Goal: Task Accomplishment & Management: Manage account settings

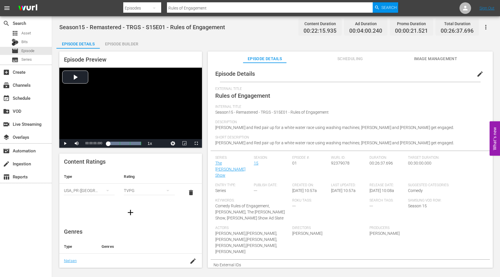
click at [341, 163] on span "92379078" at bounding box center [340, 163] width 19 height 5
copy span "92379078"
click at [206, 8] on input "Rules of Engagement" at bounding box center [270, 8] width 206 height 14
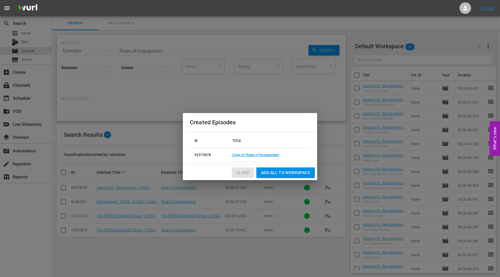
click at [242, 173] on span "Close" at bounding box center [242, 172] width 13 height 7
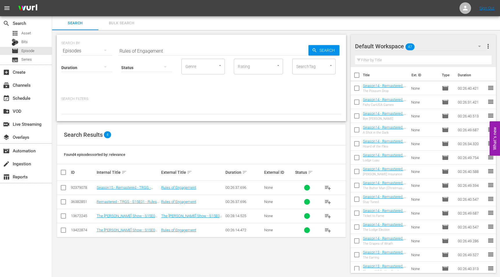
click at [478, 45] on icon "button" at bounding box center [479, 46] width 7 height 7
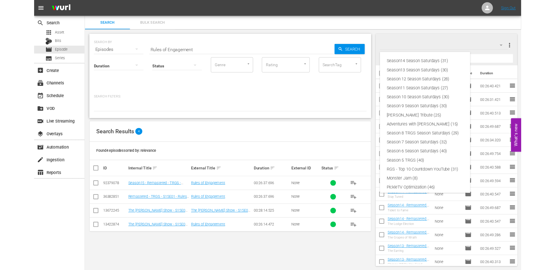
scroll to position [22, 0]
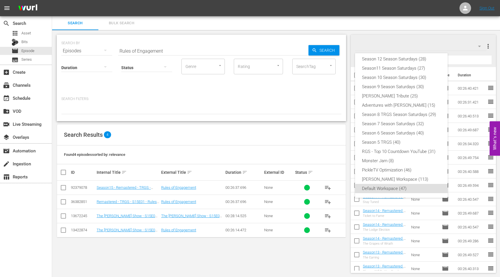
click at [489, 45] on div "Season14 Season Saturdays (31) Season13 Season Saturdays (30) Season 12 Season …" at bounding box center [250, 138] width 500 height 277
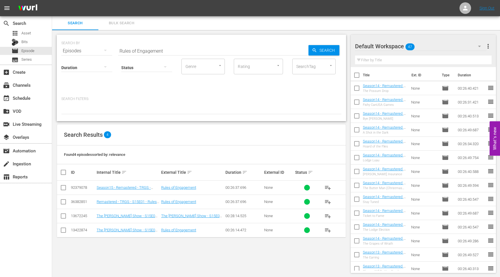
click at [489, 47] on div "Season14 Season Saturdays (31) Season13 Season Saturdays (30) Season 12 Season …" at bounding box center [250, 138] width 500 height 277
click at [487, 47] on span "more_vert" at bounding box center [487, 46] width 7 height 7
click at [440, 47] on div "Add New Workspace" at bounding box center [450, 47] width 68 height 10
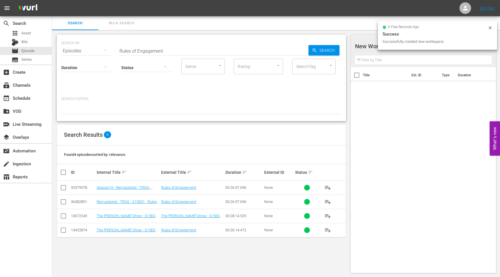
click at [369, 46] on div at bounding box center [404, 46] width 98 height 14
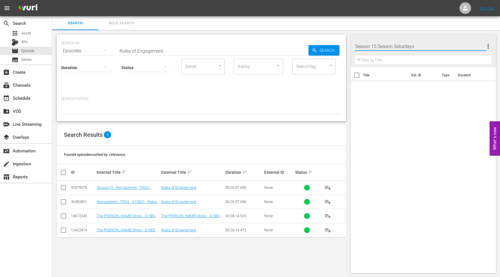
type input "Season 15 Season Saturdays"
click at [380, 106] on div "Title Ext. ID Type Duration" at bounding box center [422, 169] width 145 height 204
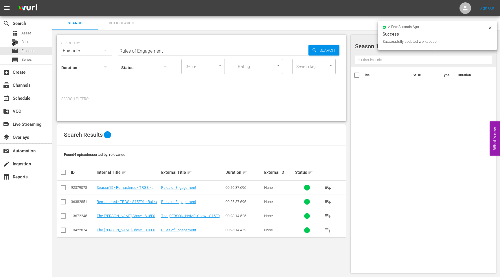
click at [372, 49] on div at bounding box center [395, 46] width 81 height 14
click at [490, 29] on icon at bounding box center [489, 27] width 5 height 5
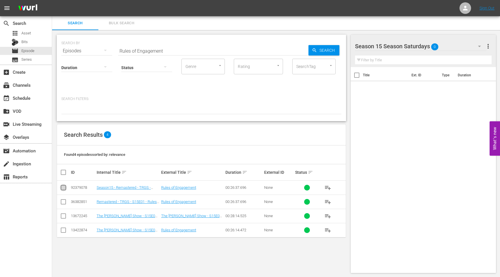
click at [65, 191] on input "checkbox" at bounding box center [63, 188] width 7 height 7
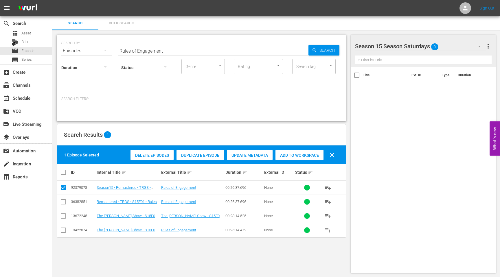
click at [290, 155] on span "Add to Workspace" at bounding box center [299, 155] width 48 height 5
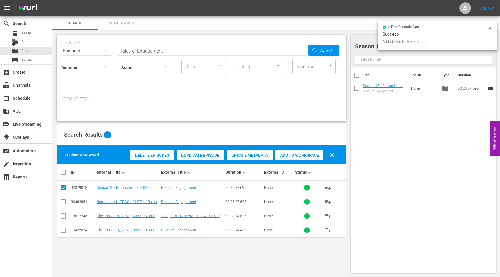
click at [63, 189] on input "checkbox" at bounding box center [63, 188] width 7 height 7
checkbox input "false"
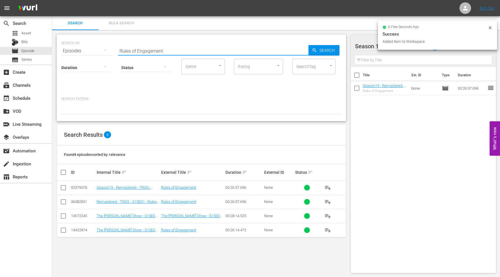
click at [140, 51] on input "Rules of Engagement" at bounding box center [213, 51] width 190 height 14
drag, startPoint x: 165, startPoint y: 51, endPoint x: 98, endPoint y: 50, distance: 67.6
click at [98, 50] on div "SEARCH BY Search By Episodes Search ID, Title, Description, Keywords, or Catego…" at bounding box center [201, 47] width 280 height 21
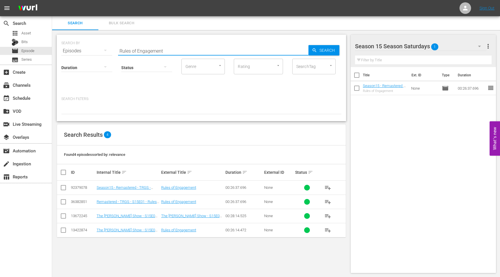
paste input "The Folk Art Convention"
type input "The Folk Art Convention"
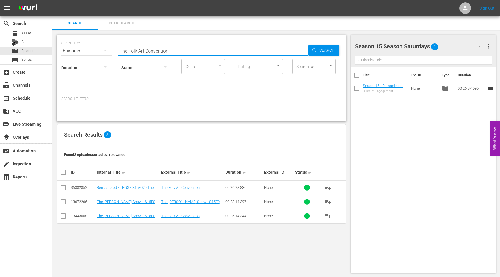
click at [63, 187] on input "checkbox" at bounding box center [63, 188] width 7 height 7
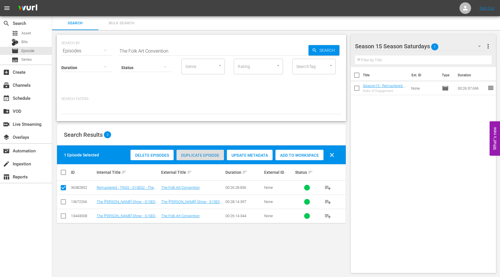
click at [201, 154] on span "Duplicate Episode" at bounding box center [199, 155] width 47 height 5
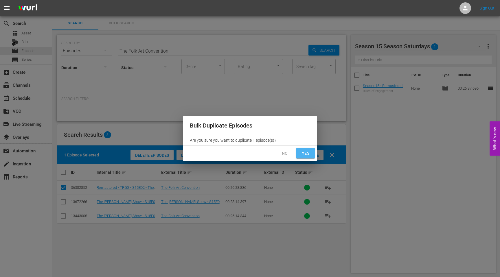
click at [305, 152] on span "Yes" at bounding box center [305, 153] width 9 height 7
checkbox input "false"
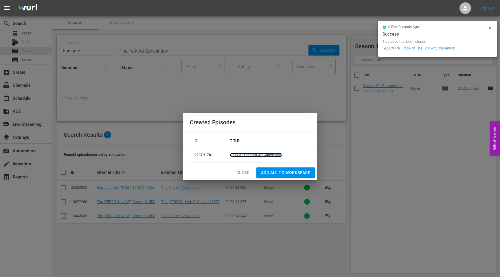
click at [261, 156] on link "Copy of The Folk Art Convention" at bounding box center [256, 155] width 52 height 4
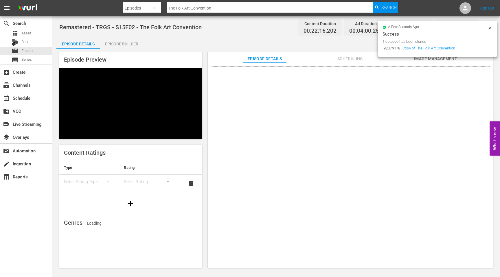
click at [490, 28] on icon at bounding box center [489, 27] width 3 height 3
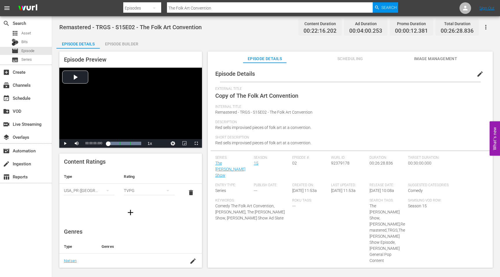
click at [479, 76] on span "edit" at bounding box center [479, 74] width 7 height 7
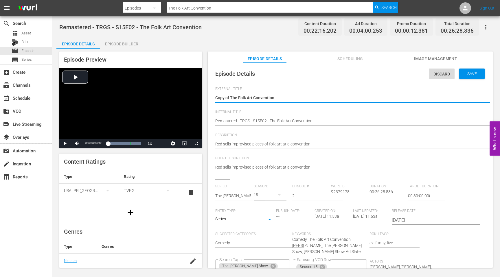
click at [285, 97] on textarea "Copy of The Folk Art Convention" at bounding box center [348, 98] width 267 height 7
drag, startPoint x: 230, startPoint y: 98, endPoint x: 206, endPoint y: 98, distance: 24.6
click at [206, 99] on div "Episode Preview Video Player is loading. Play Video Play Mute Current Time 00:0…" at bounding box center [275, 161] width 439 height 224
type textarea "The Folk Art Convention"
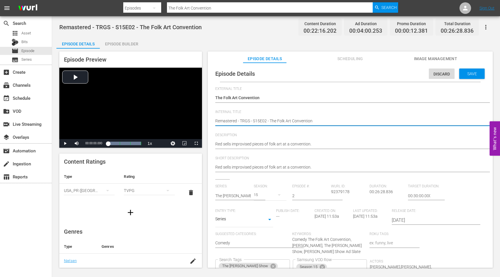
type textarea "SRemastered - TRGS - S15E02 - The Folk Art Convention"
type textarea "SeRemastered - TRGS - S15E02 - The Folk Art Convention"
type textarea "SeaRemastered - TRGS - S15E02 - The Folk Art Convention"
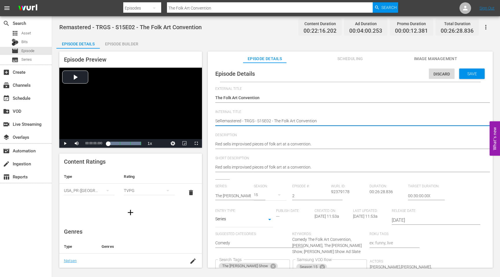
type textarea "SeaRemastered - TRGS - S15E02 - The Folk Art Convention"
type textarea "SeasRemastered - TRGS - S15E02 - The Folk Art Convention"
type textarea "SeasoRemastered - TRGS - S15E02 - The Folk Art Convention"
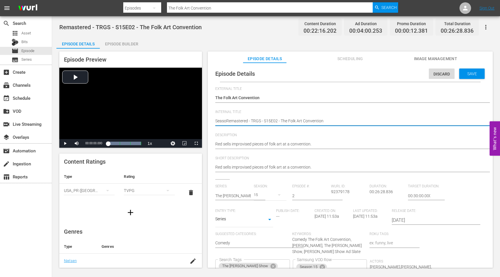
type textarea "SeasonRemastered - TRGS - S15E02 - The Folk Art Convention"
type textarea "Season1Remastered - TRGS - S15E02 - The Folk Art Convention"
type textarea "Season14Remastered - TRGS - S15E02 - The Folk Art Convention"
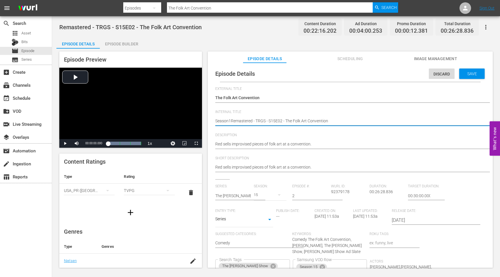
type textarea "Season14Remastered - TRGS - S15E02 - The Folk Art Convention"
type textarea "Season14 Remastered - TRGS - S15E02 - The Folk Art Convention"
type textarea "Season14 -Remastered - TRGS - S15E02 - The Folk Art Convention"
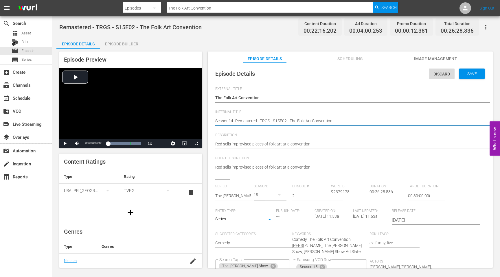
type textarea "Season14 Remastered - TRGS - S15E02 - The Folk Art Convention"
type textarea "Season14Remastered - TRGS - S15E02 - The Folk Art Convention"
type textarea "Season1Remastered - TRGS - S15E02 - The Folk Art Convention"
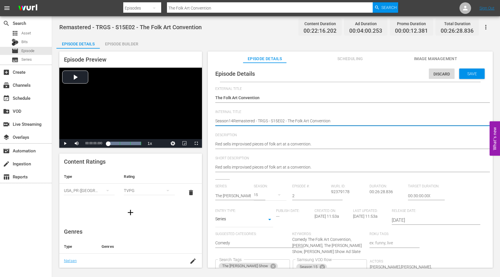
type textarea "Season1Remastered - TRGS - S15E02 - The Folk Art Convention"
type textarea "Season15Remastered - TRGS - S15E02 - The Folk Art Convention"
type textarea "Season15 Remastered - TRGS - S15E02 - The Folk Art Convention"
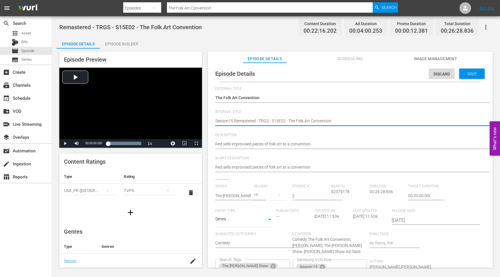
type textarea "Season15 -Remastered - TRGS - S15E02 - The Folk Art Convention"
type textarea "Season15 - Remastered - TRGS - S15E02 - The Folk Art Convention"
click at [290, 259] on div "The [PERSON_NAME] Show [PERSON_NAME] +4 Search Tags" at bounding box center [252, 267] width 75 height 16
type textarea "Season15 - Remastered - TRGS - S15E02 - The Folk Art Convention"
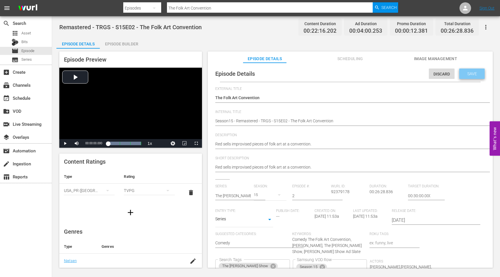
click at [463, 73] on span "Save" at bounding box center [471, 73] width 19 height 5
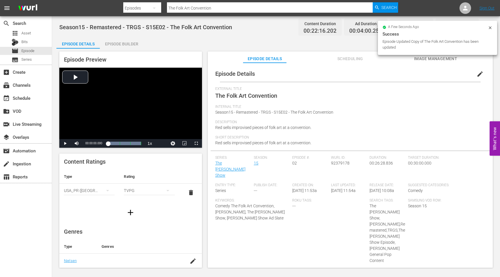
click at [338, 165] on span "92379178" at bounding box center [340, 163] width 19 height 5
copy span "92379178"
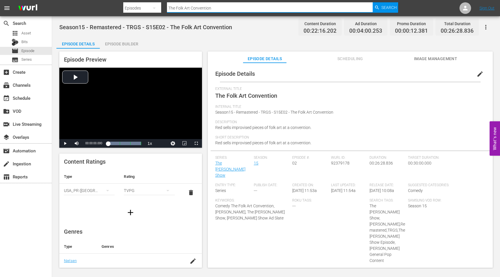
click at [217, 8] on input "The Folk Art Convention" at bounding box center [270, 8] width 206 height 14
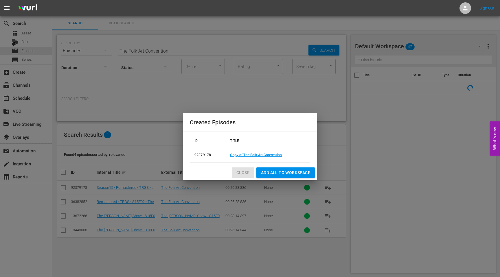
click at [243, 173] on span "Close" at bounding box center [242, 172] width 13 height 7
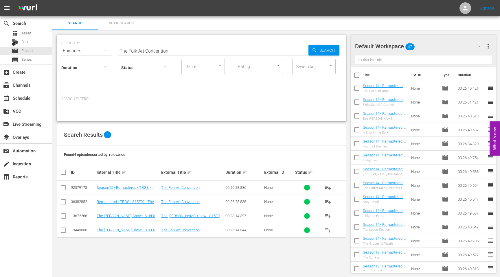
click at [62, 188] on input "checkbox" at bounding box center [63, 188] width 7 height 7
checkbox input "true"
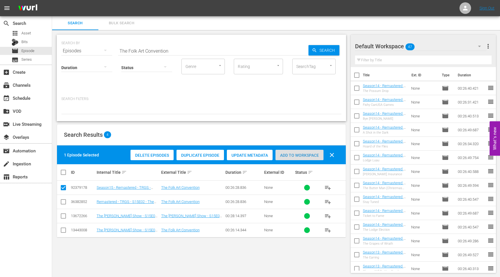
click at [300, 155] on span "Add to Workspace" at bounding box center [299, 155] width 48 height 5
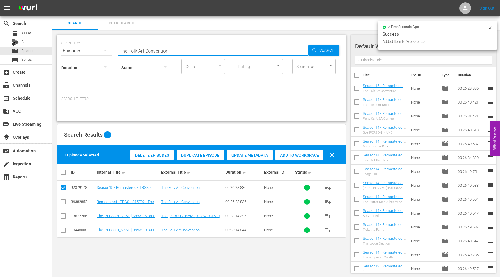
drag, startPoint x: 175, startPoint y: 49, endPoint x: 113, endPoint y: 49, distance: 62.2
click at [113, 49] on div "SEARCH BY Search By Episodes Search ID, Title, Description, Keywords, or Catego…" at bounding box center [201, 47] width 280 height 21
paste input "Mr. Clea"
type input "Mr. Clean"
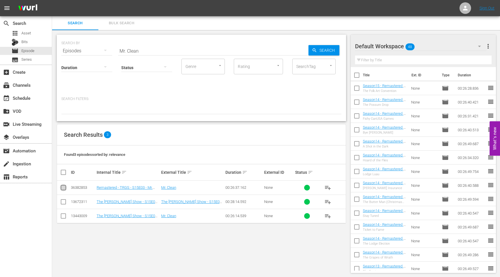
click at [63, 186] on input "checkbox" at bounding box center [63, 188] width 7 height 7
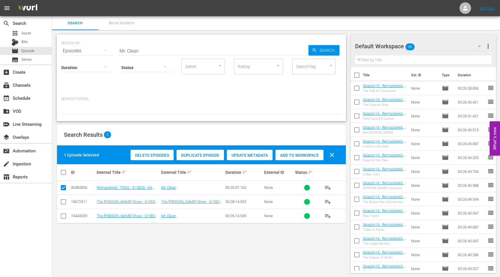
click at [196, 158] on div "Duplicate Episode" at bounding box center [199, 155] width 47 height 11
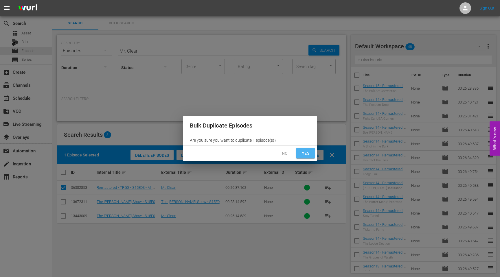
click at [306, 155] on span "Yes" at bounding box center [305, 153] width 9 height 7
checkbox input "false"
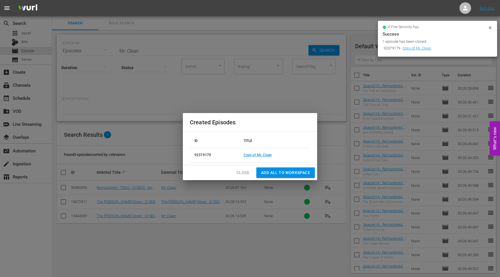
click at [271, 156] on td "Copy of Mr. Clean" at bounding box center [274, 155] width 71 height 14
click at [267, 156] on link "Copy of Mr. Clean" at bounding box center [257, 155] width 28 height 4
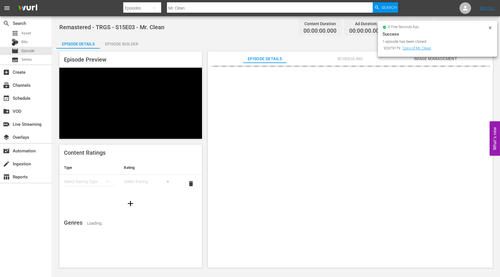
click at [490, 27] on icon at bounding box center [489, 27] width 5 height 5
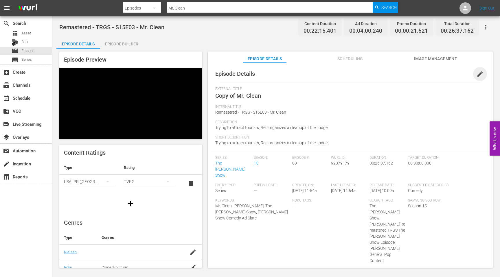
click at [478, 74] on span "edit" at bounding box center [479, 74] width 7 height 7
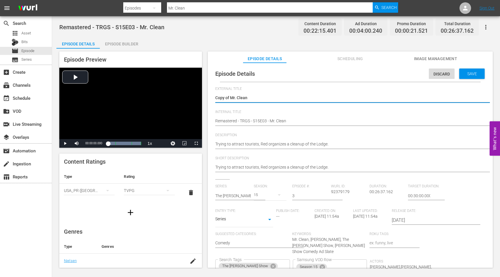
drag, startPoint x: 230, startPoint y: 97, endPoint x: 202, endPoint y: 97, distance: 27.8
click at [202, 97] on div "Episode Preview Video Player is loading. Play Video Play Mute Current Time 00:0…" at bounding box center [275, 161] width 439 height 224
type textarea "Mr. Clean"
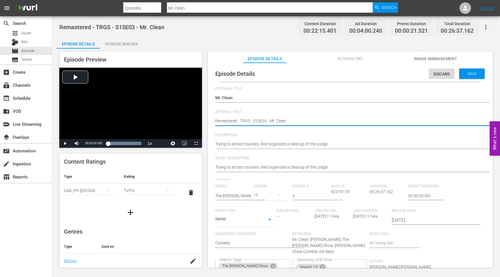
type textarea "emastered - TRGS - S15E03 - Mr. Clean"
type textarea "Semastered - TRGS - S15E03 - Mr. Clean"
type textarea "Seemastered - TRGS - S15E03 - Mr. Clean"
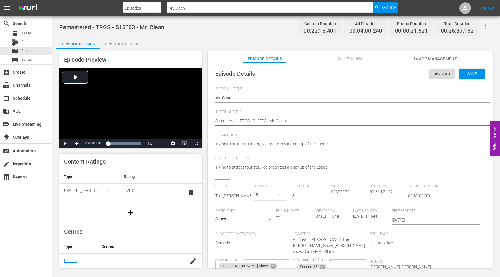
type textarea "Seemastered - TRGS - S15E03 - Mr. Clean"
type textarea "Seaemastered - TRGS - S15E03 - Mr. Clean"
type textarea "Seasemastered - TRGS - S15E03 - Mr. Clean"
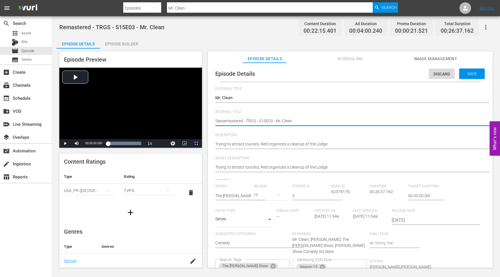
type textarea "Seasoemastered - TRGS - S15E03 - Mr. Clean"
type textarea "Seasonemastered - TRGS - S15E03 - Mr. Clean"
type textarea "Season1emastered - TRGS - S15E03 - Mr. Clean"
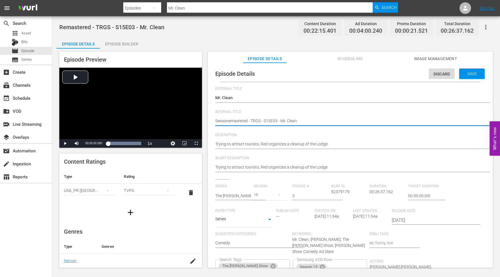
type textarea "Season1emastered - TRGS - S15E03 - Mr. Clean"
type textarea "Season15emastered - TRGS - S15E03 - Mr. Clean"
type textarea "Season15 emastered - TRGS - S15E03 - Mr. Clean"
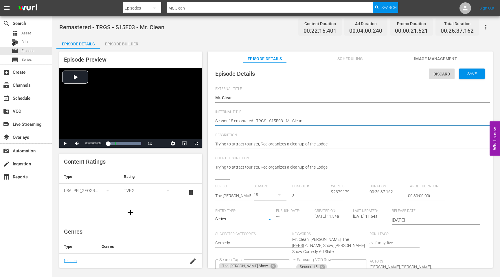
type textarea "Season15 -emastered - TRGS - S15E03 - Mr. Clean"
type textarea "Season15 - emastered - TRGS - S15E03 - Mr. Clean"
type textarea "Season15 - Remastered - TRGS - S15E03 - Mr. Clean"
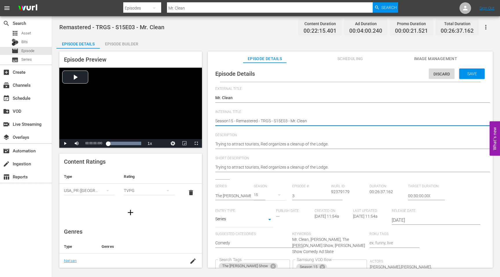
click at [237, 120] on textarea "Remastered - TRGS - S15E03 - Mr. Clean" at bounding box center [348, 121] width 267 height 7
click at [288, 263] on button "Clear" at bounding box center [285, 266] width 6 height 6
type textarea "Season15 - Remastered - TRGS - S15E03 - Mr. Clean"
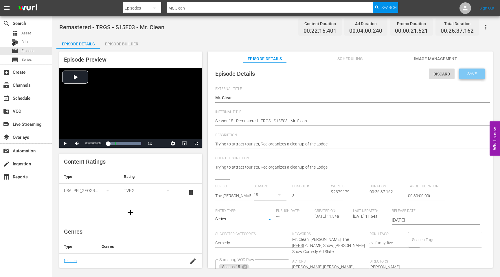
click at [467, 72] on span "Save" at bounding box center [471, 73] width 19 height 5
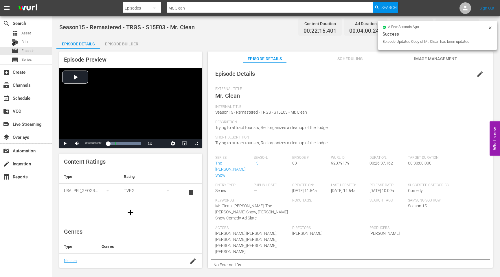
click at [340, 162] on span "92379179" at bounding box center [340, 163] width 19 height 5
copy span "92379179"
